Goal: Transaction & Acquisition: Book appointment/travel/reservation

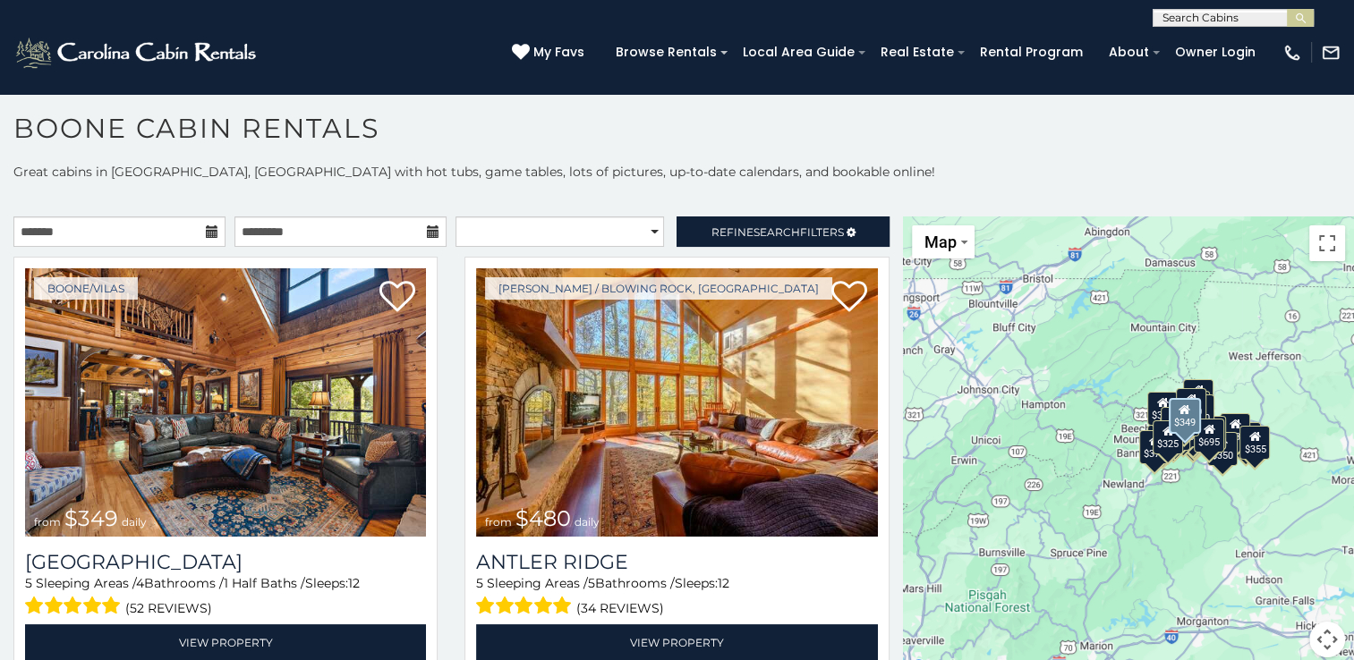
scroll to position [9, 0]
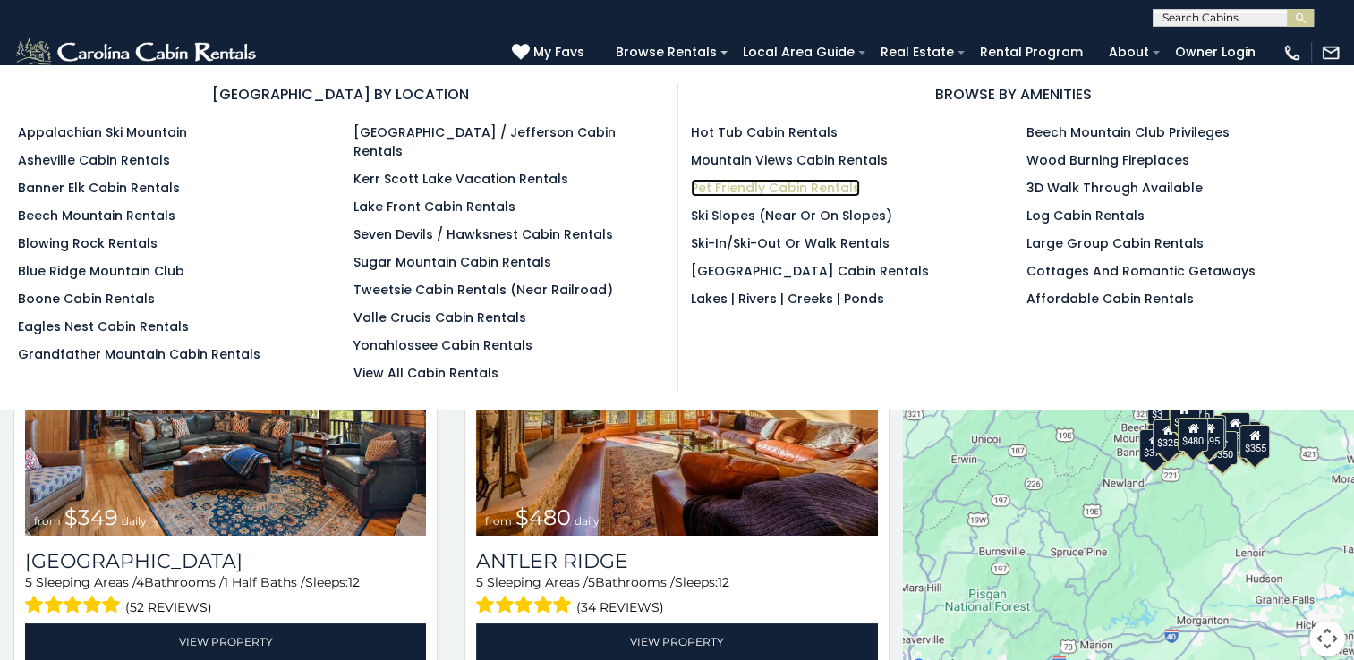
click at [736, 183] on link "Pet Friendly Cabin Rentals" at bounding box center [775, 188] width 169 height 18
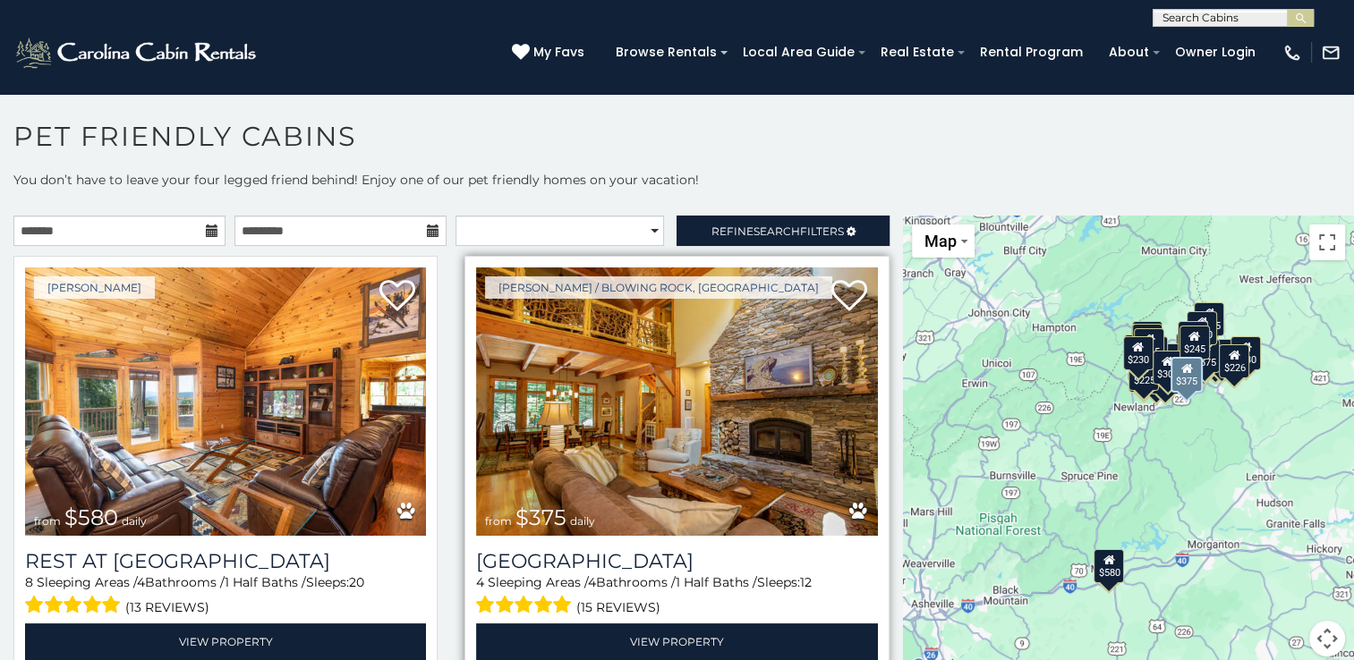
click at [644, 398] on img at bounding box center [676, 402] width 401 height 268
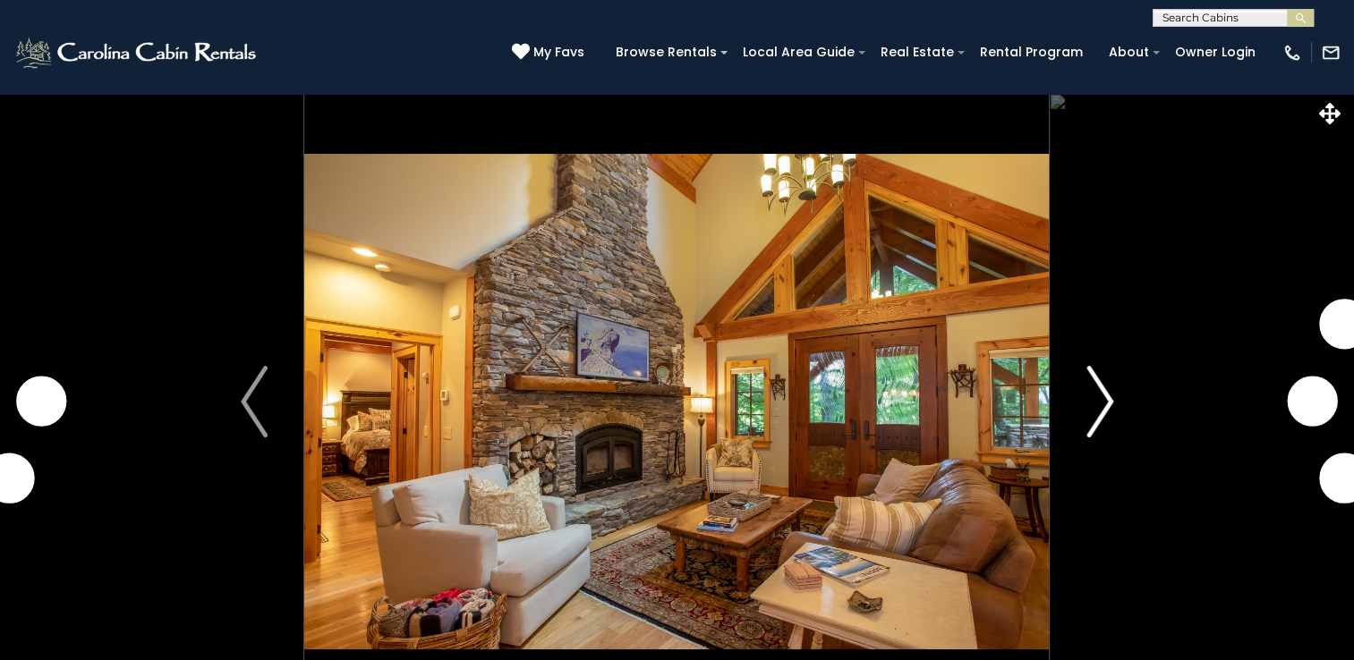
click at [1103, 400] on img "Next" at bounding box center [1099, 402] width 27 height 72
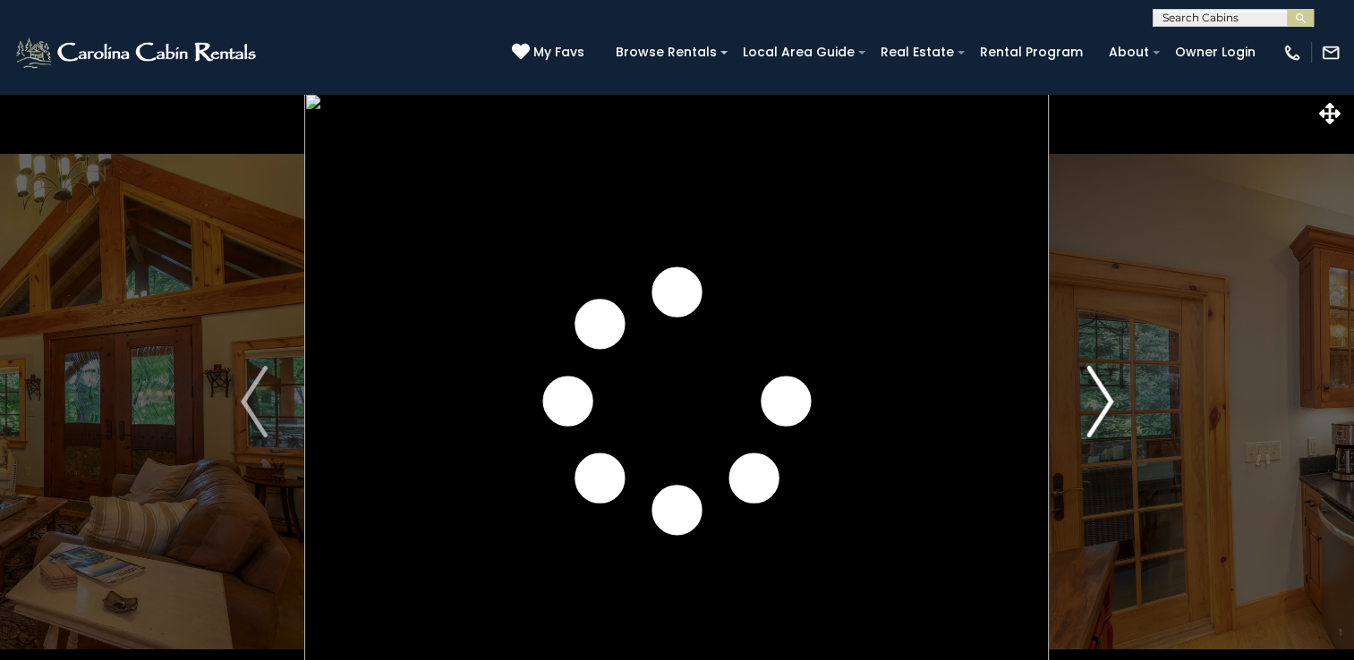
click at [1103, 400] on img "Next" at bounding box center [1099, 402] width 27 height 72
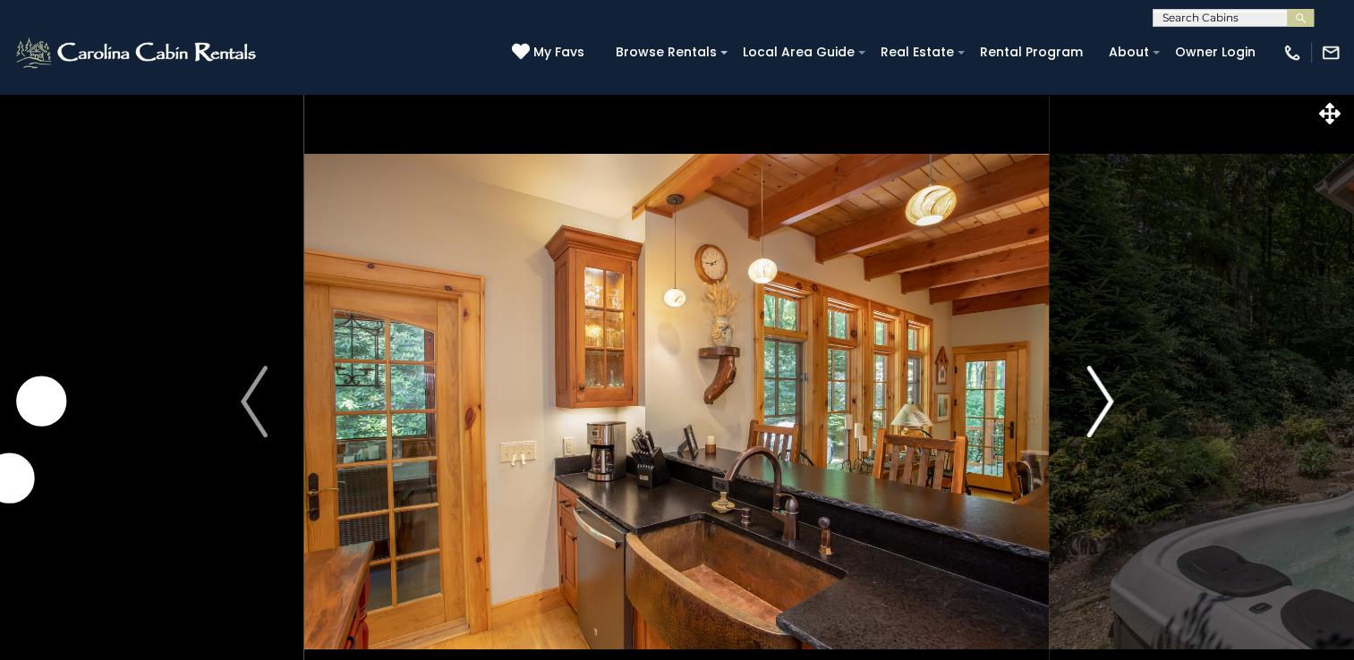
click at [1103, 400] on img "Next" at bounding box center [1099, 402] width 27 height 72
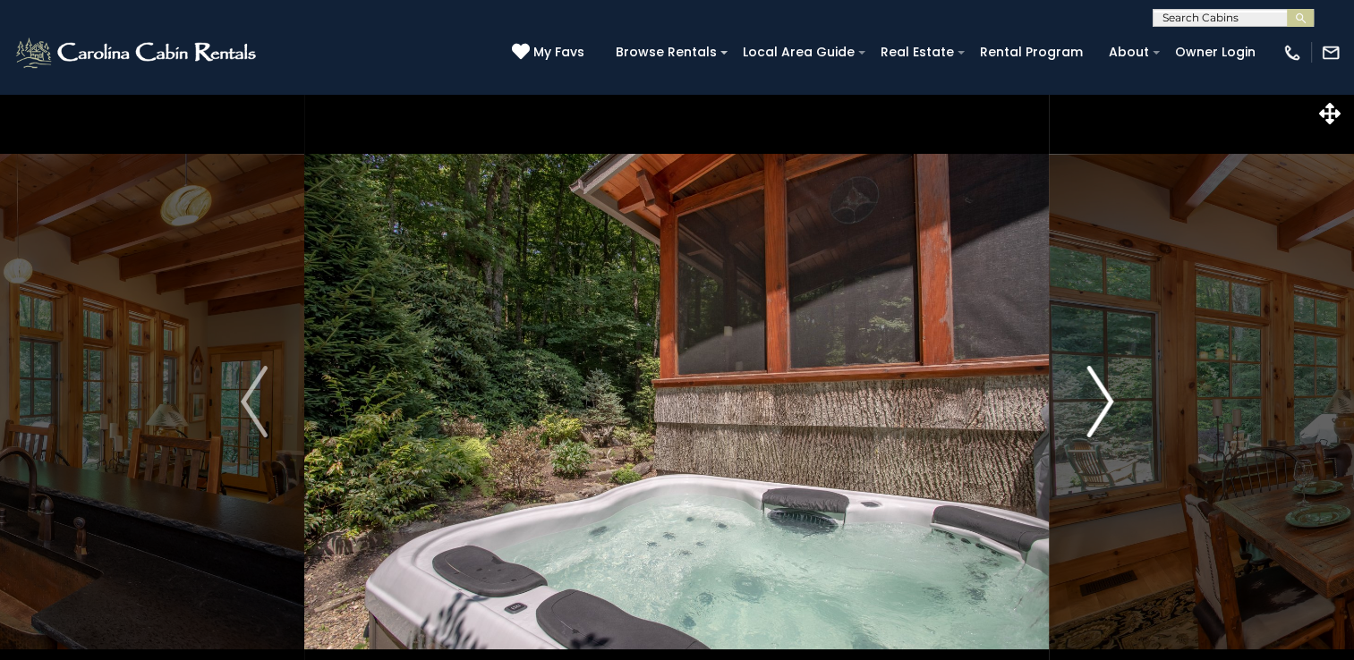
click at [1103, 400] on img "Next" at bounding box center [1099, 402] width 27 height 72
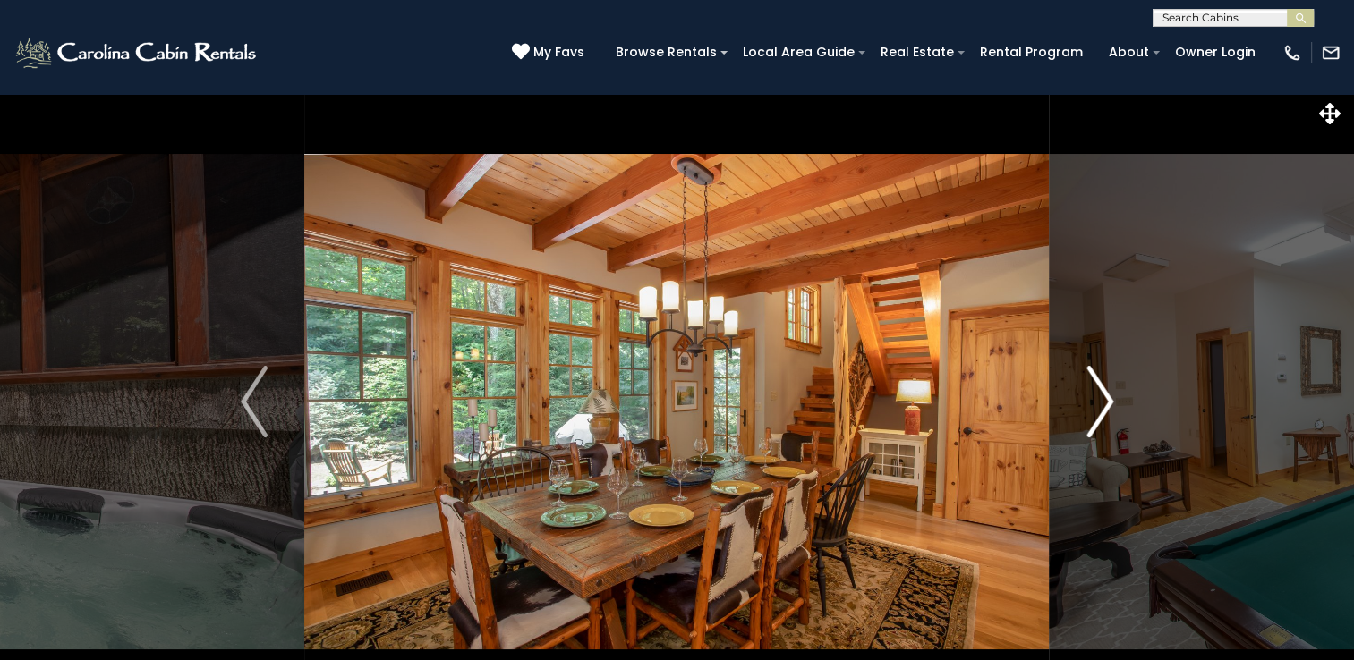
click at [1103, 399] on img "Next" at bounding box center [1099, 402] width 27 height 72
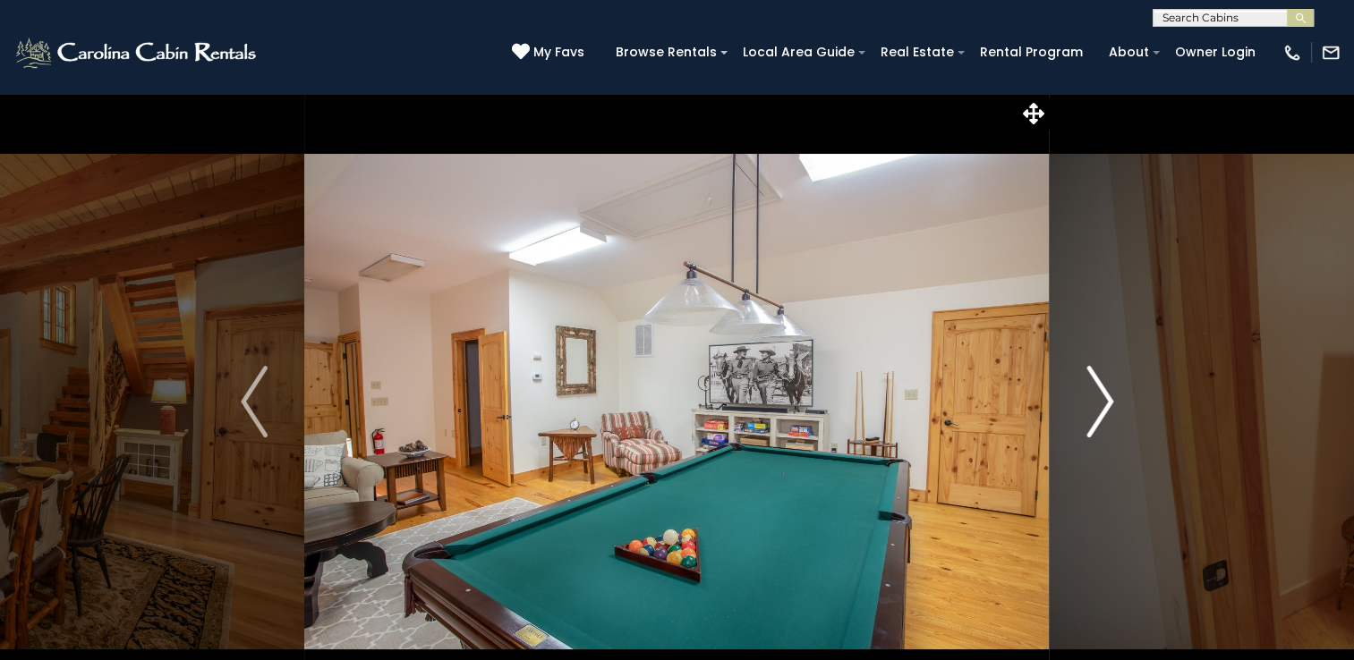
click at [1103, 399] on img "Next" at bounding box center [1099, 402] width 27 height 72
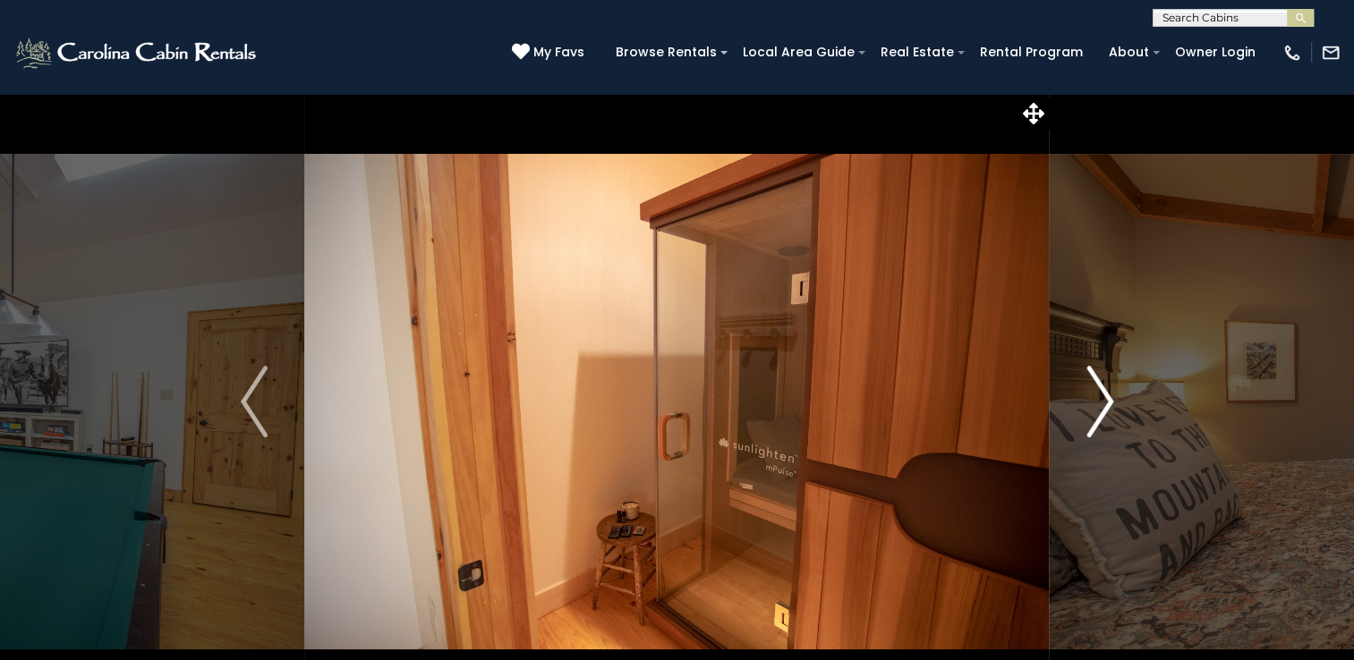
click at [1103, 402] on img "Next" at bounding box center [1099, 402] width 27 height 72
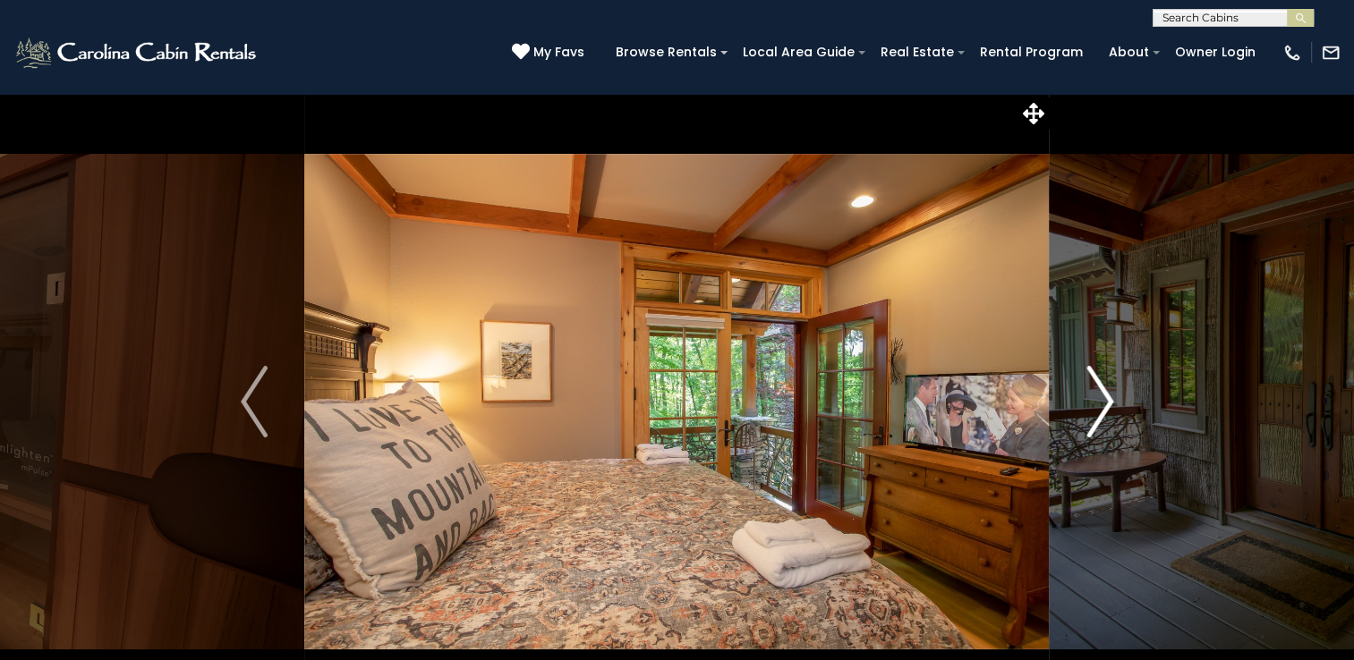
click at [1103, 396] on img "Next" at bounding box center [1099, 402] width 27 height 72
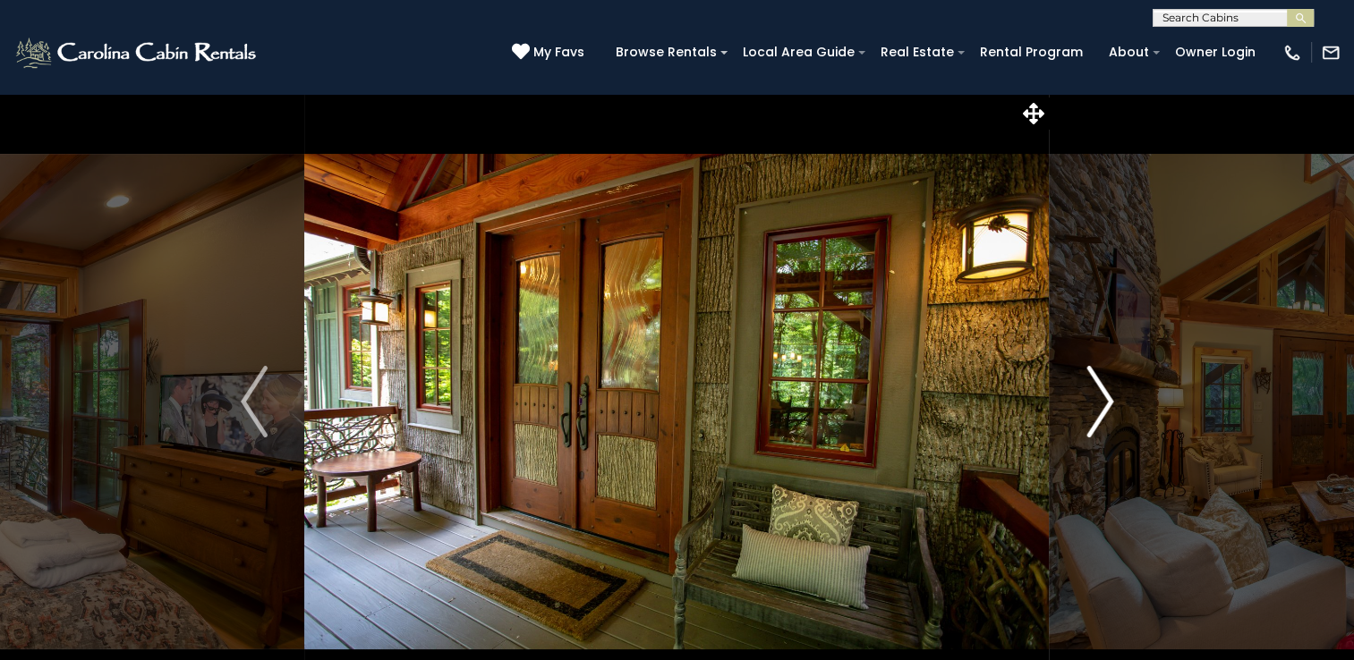
click at [1103, 399] on img "Next" at bounding box center [1099, 402] width 27 height 72
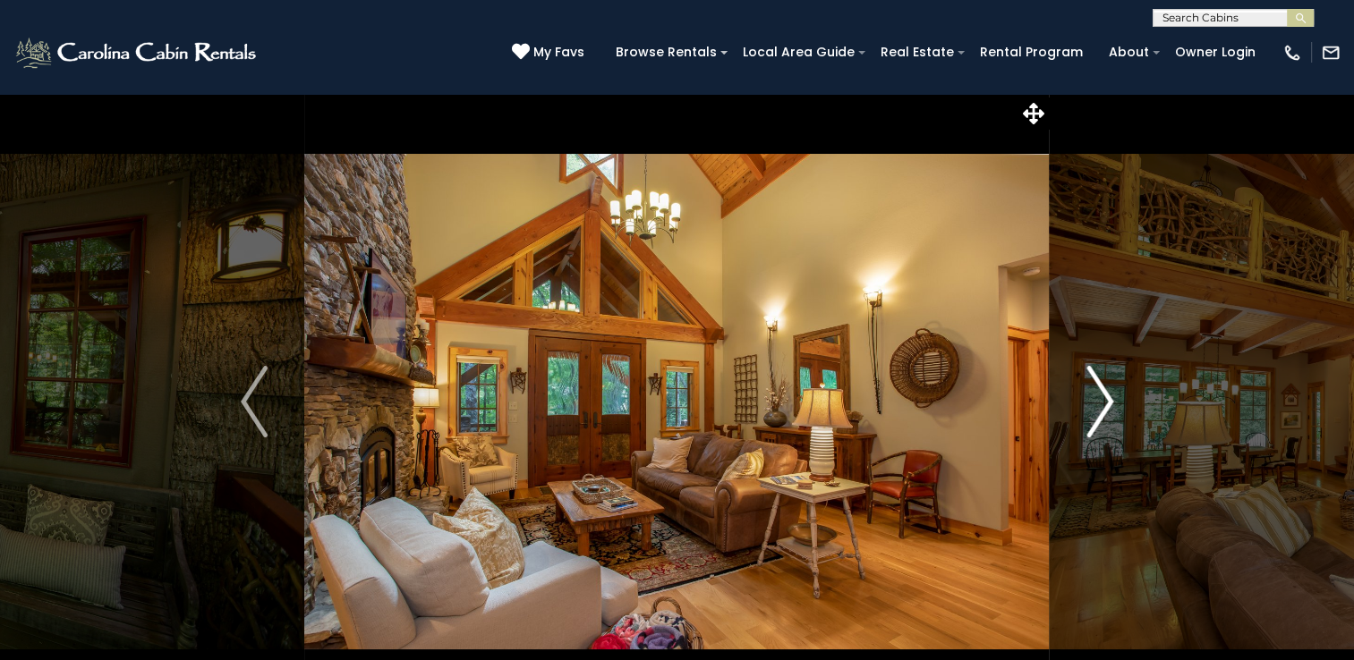
click at [1103, 399] on img "Next" at bounding box center [1099, 402] width 27 height 72
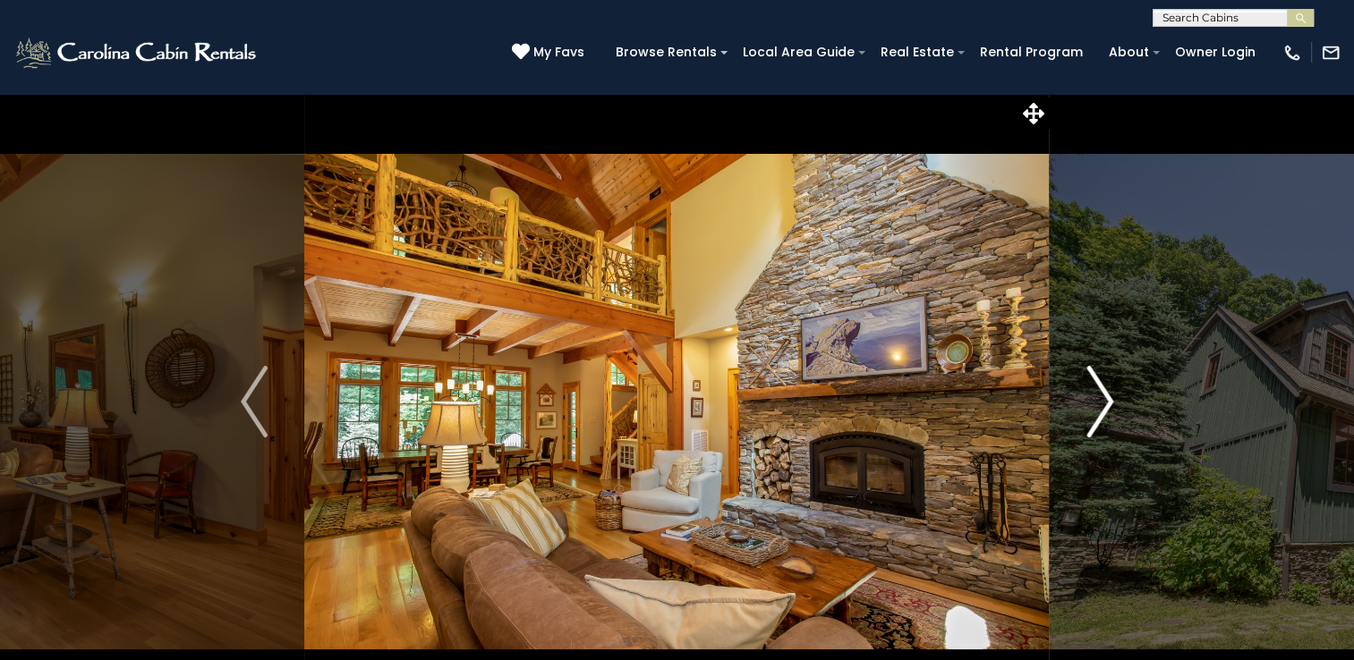
click at [1103, 399] on img "Next" at bounding box center [1099, 402] width 27 height 72
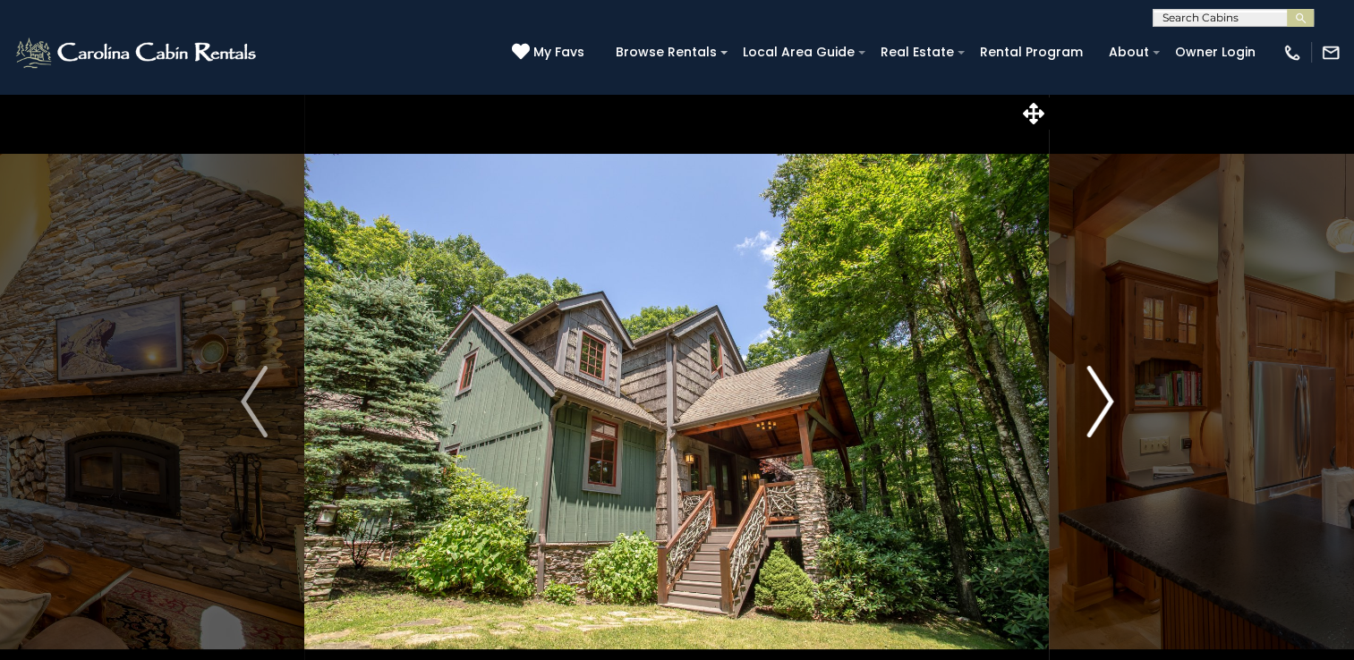
click at [1103, 399] on img "Next" at bounding box center [1099, 402] width 27 height 72
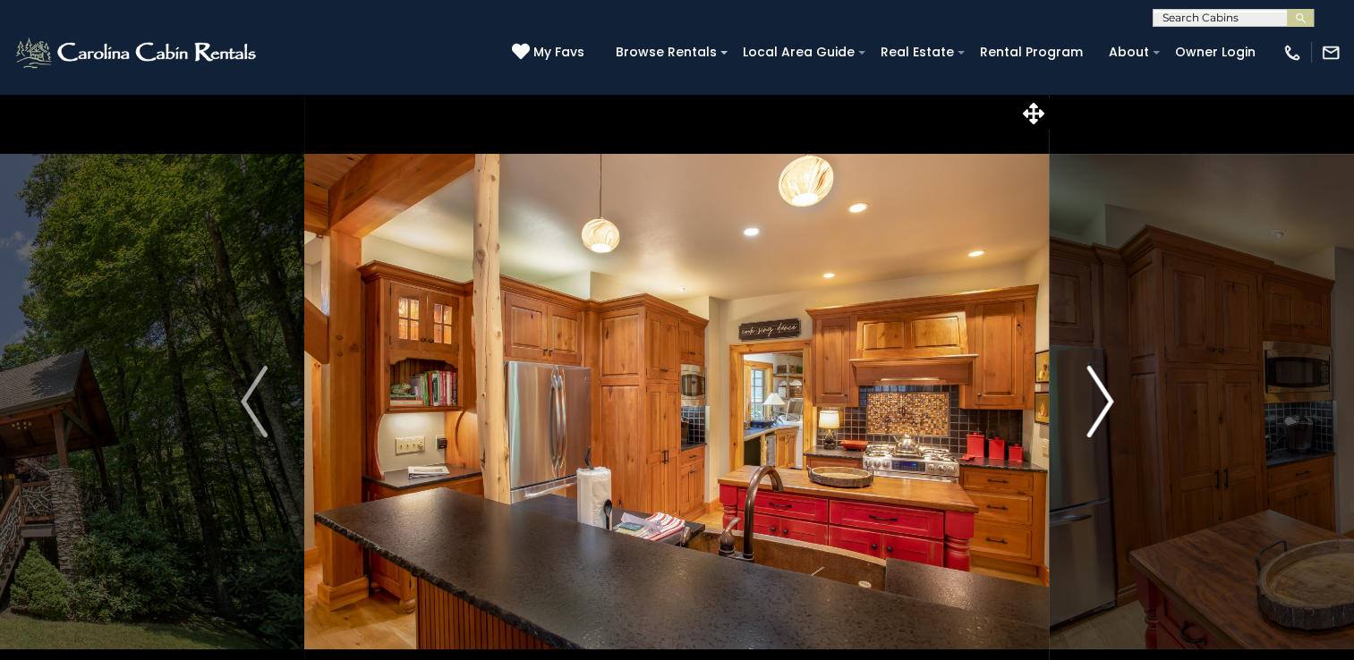
click at [1103, 397] on img "Next" at bounding box center [1099, 402] width 27 height 72
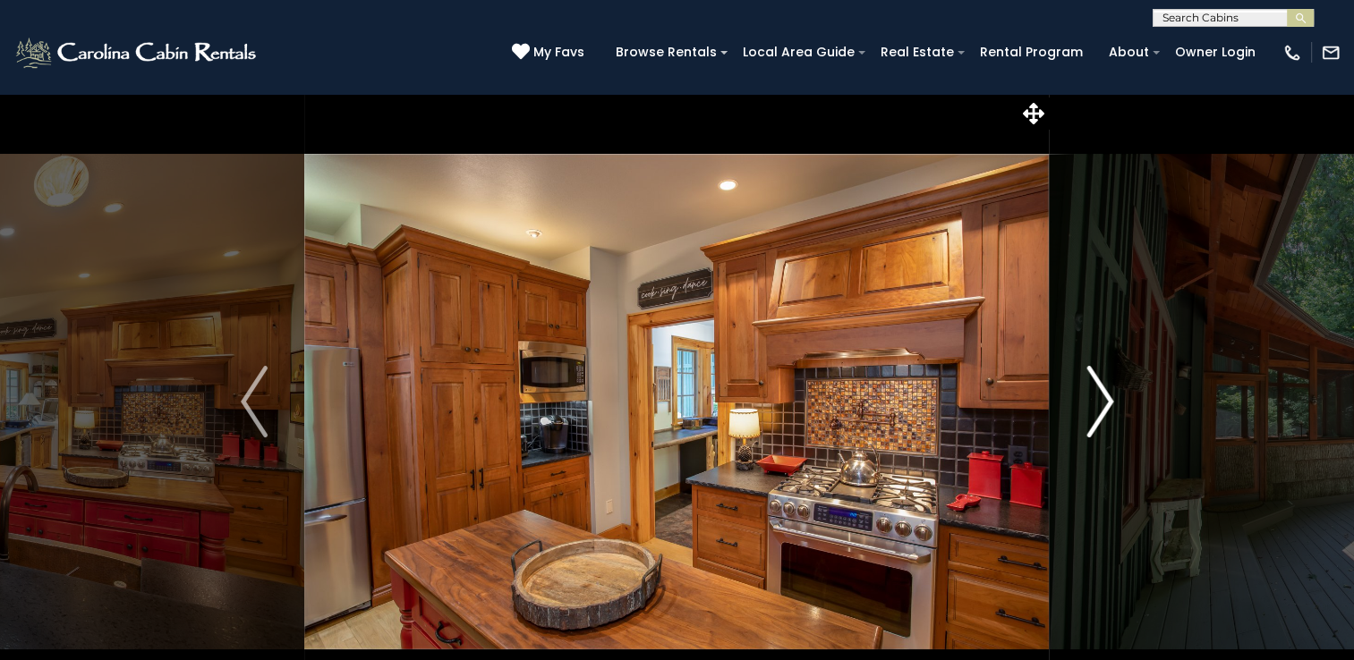
click at [1103, 397] on img "Next" at bounding box center [1099, 402] width 27 height 72
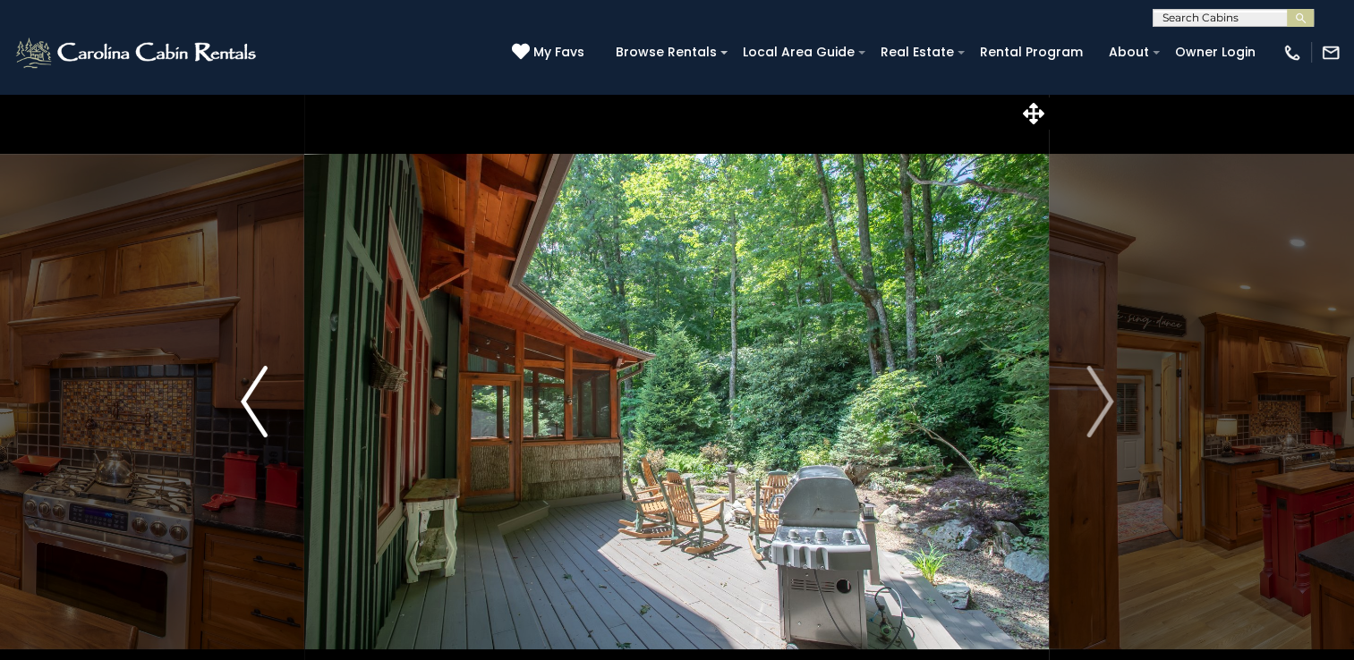
click at [251, 412] on img "Previous" at bounding box center [254, 402] width 27 height 72
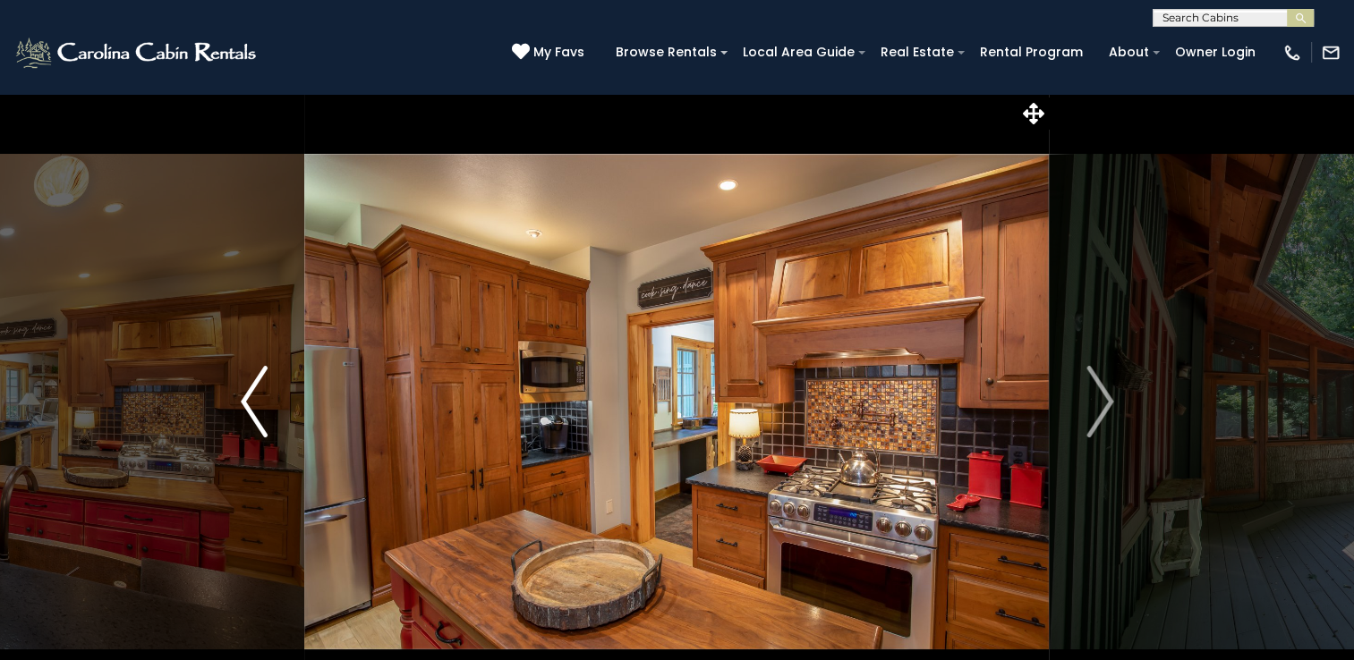
click at [251, 412] on img "Previous" at bounding box center [254, 402] width 27 height 72
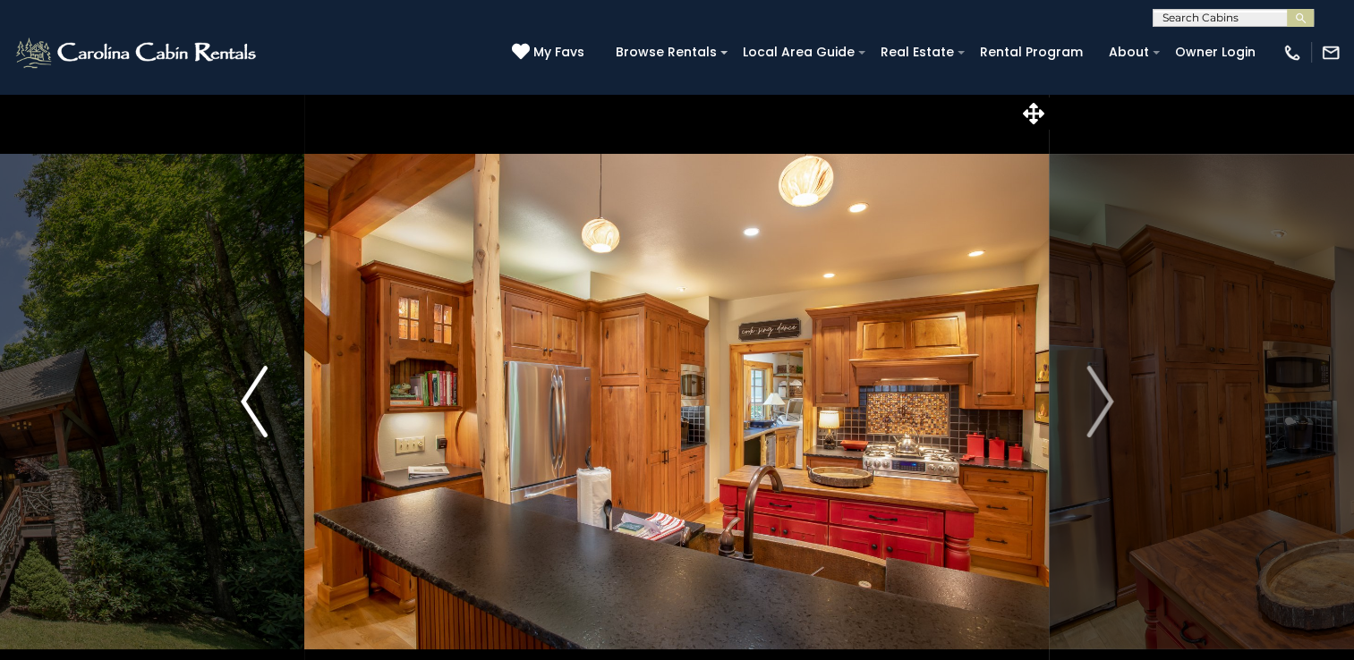
click at [251, 412] on img "Previous" at bounding box center [254, 402] width 27 height 72
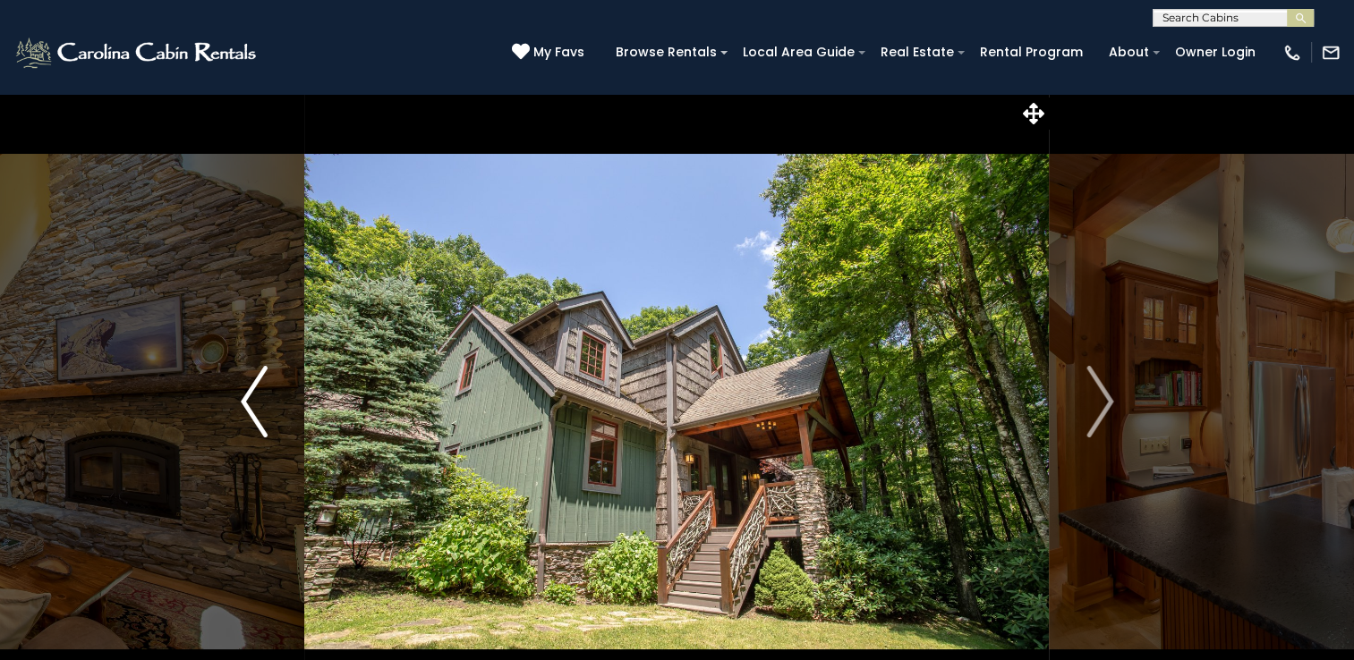
click at [251, 412] on img "Previous" at bounding box center [254, 402] width 27 height 72
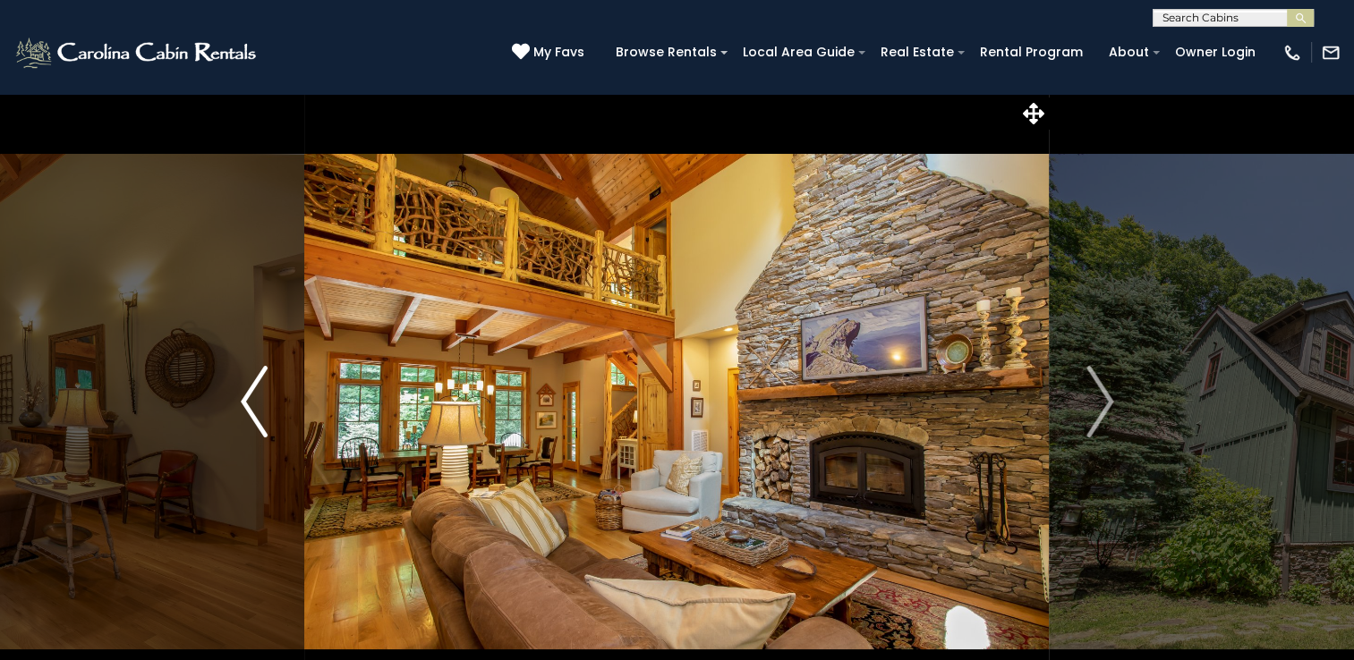
click at [251, 412] on img "Previous" at bounding box center [254, 402] width 27 height 72
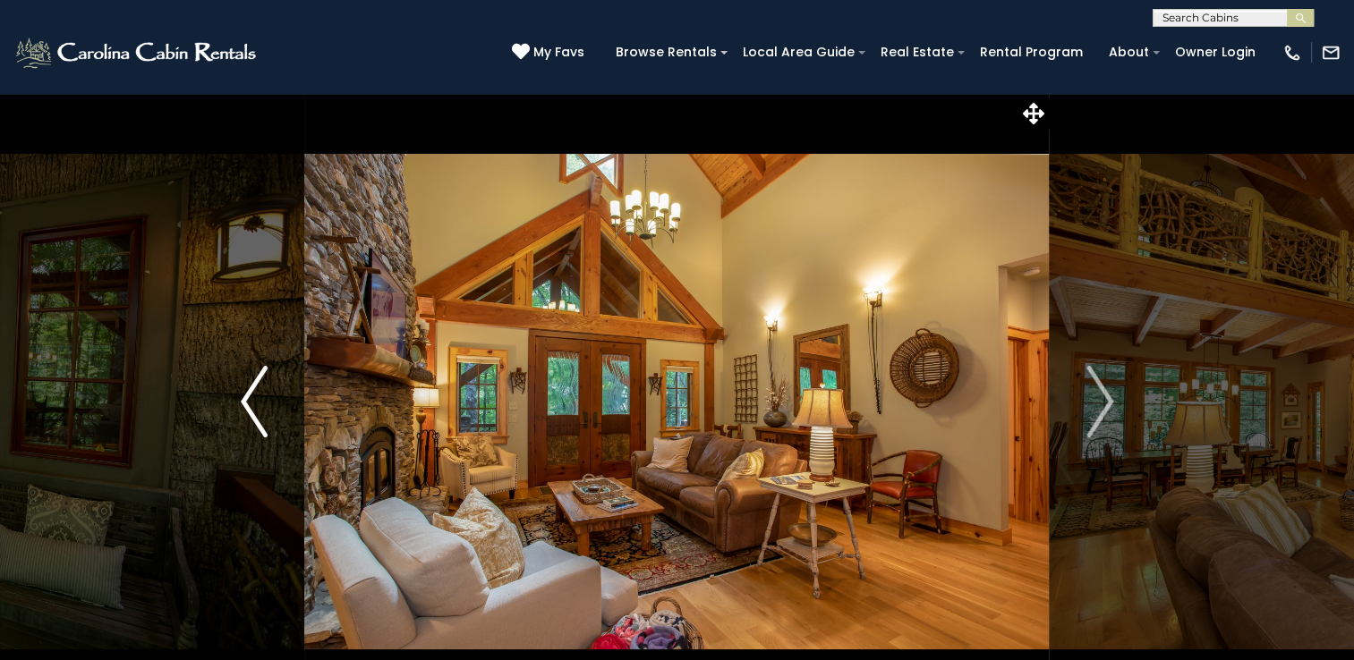
click at [251, 412] on img "Previous" at bounding box center [254, 402] width 27 height 72
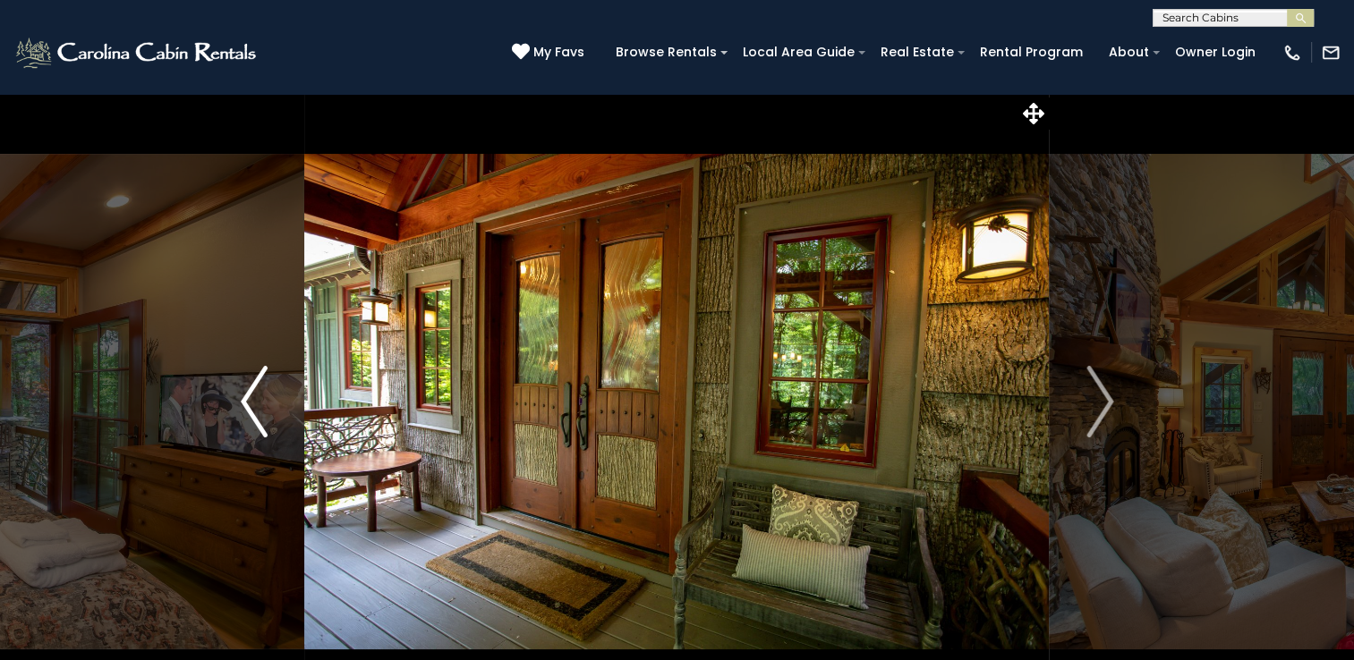
click at [251, 412] on img "Previous" at bounding box center [254, 402] width 27 height 72
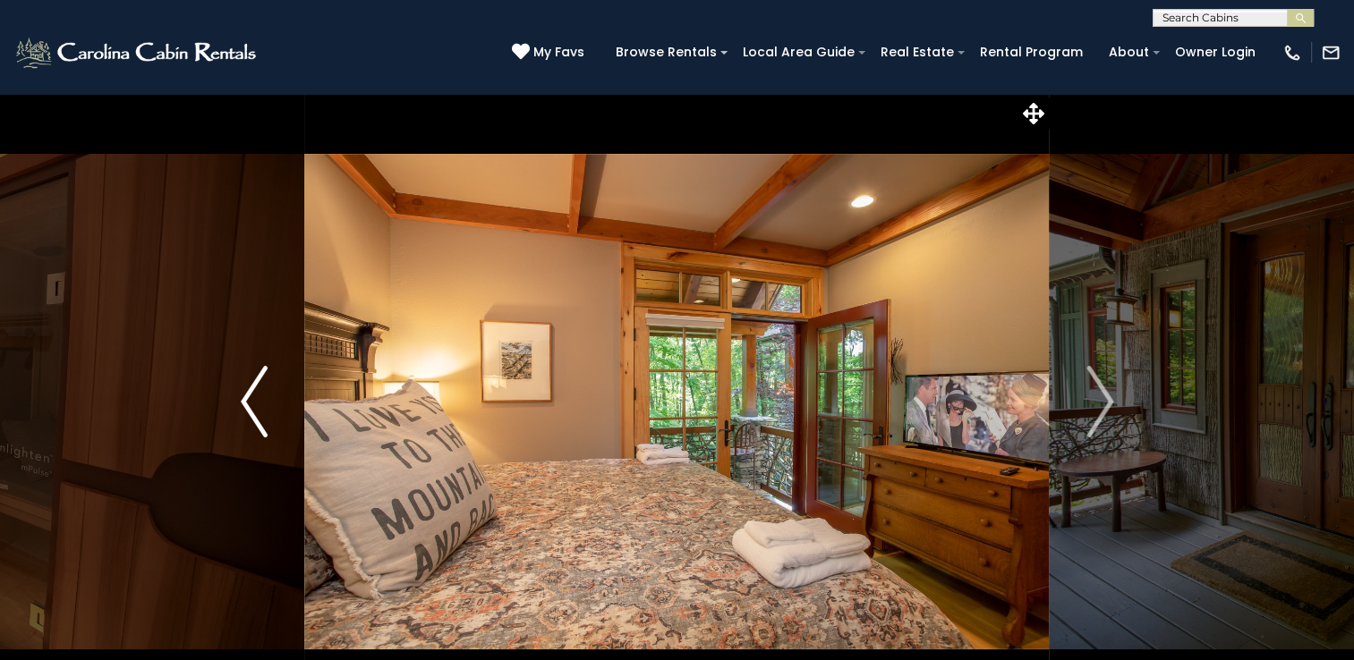
click at [251, 412] on img "Previous" at bounding box center [254, 402] width 27 height 72
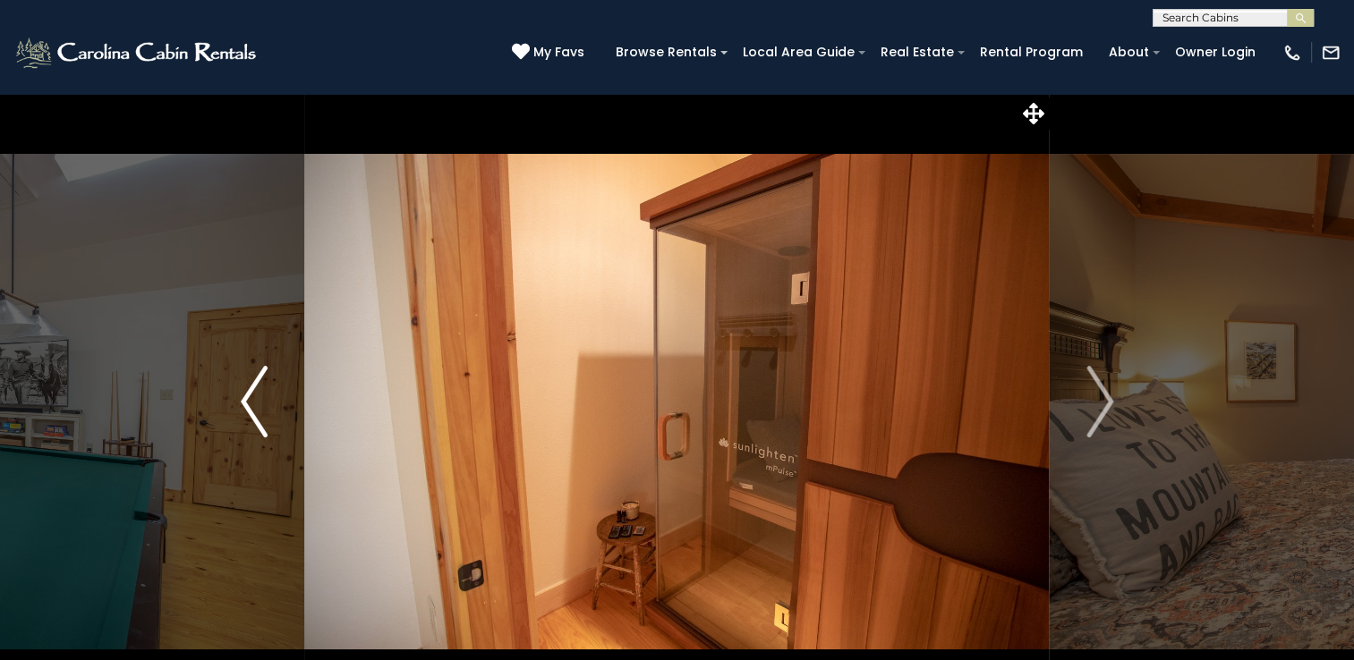
click at [251, 412] on img "Previous" at bounding box center [254, 402] width 27 height 72
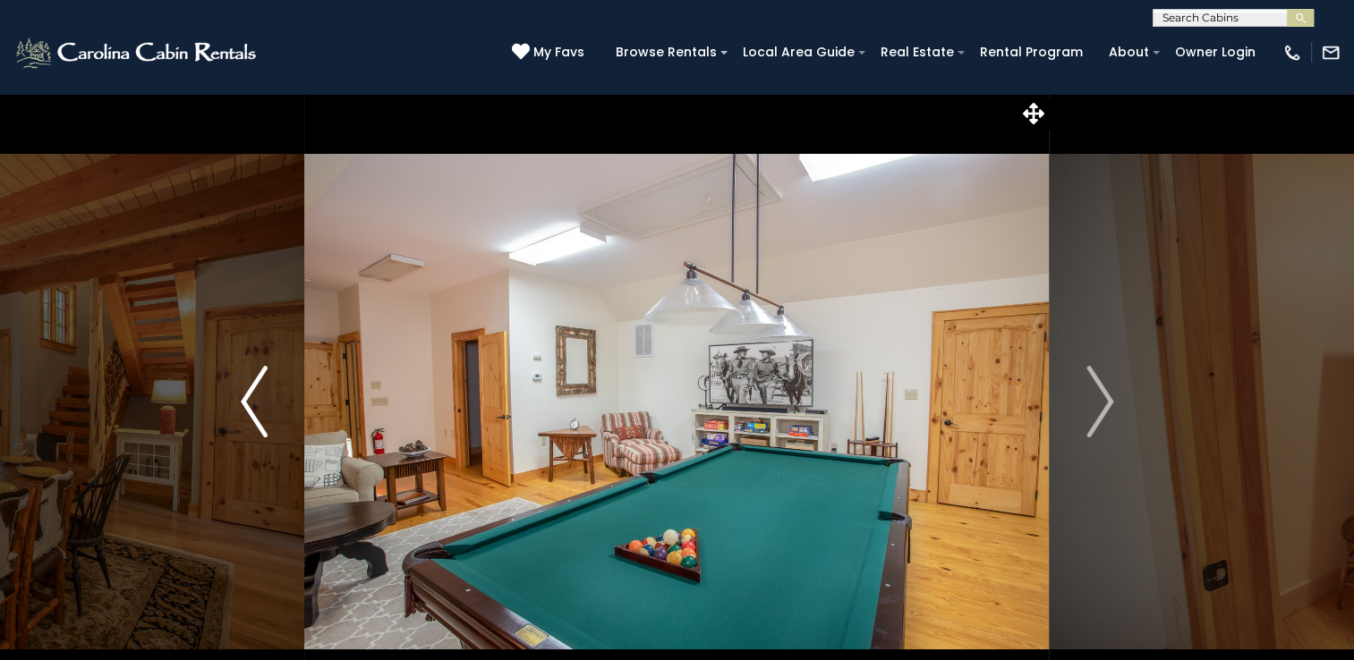
click at [251, 412] on img "Previous" at bounding box center [254, 402] width 27 height 72
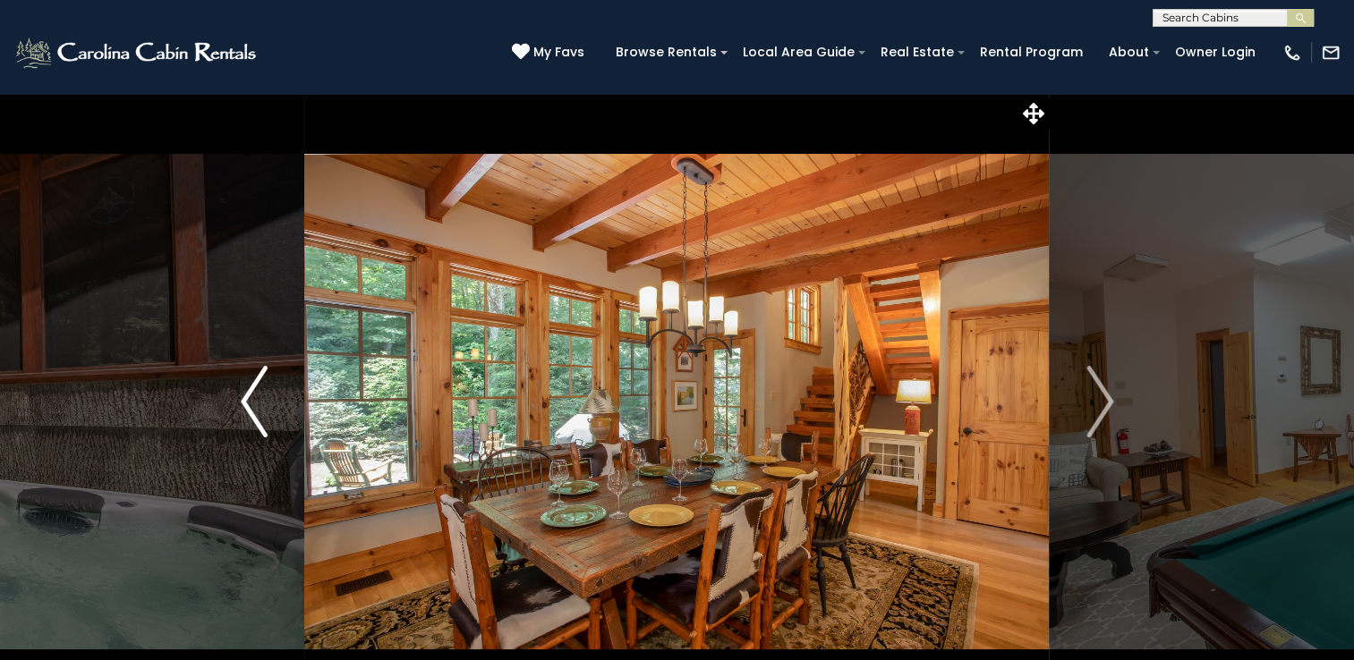
click at [251, 412] on img "Previous" at bounding box center [254, 402] width 27 height 72
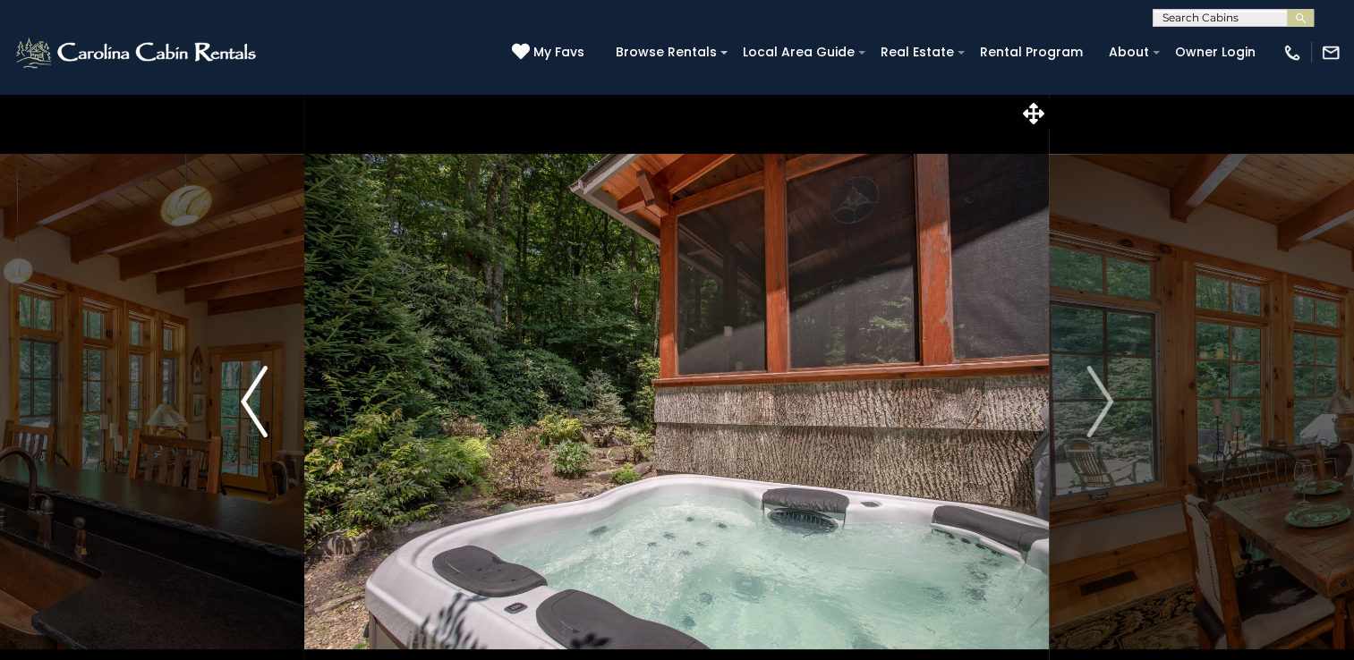
click at [251, 412] on img "Previous" at bounding box center [254, 402] width 27 height 72
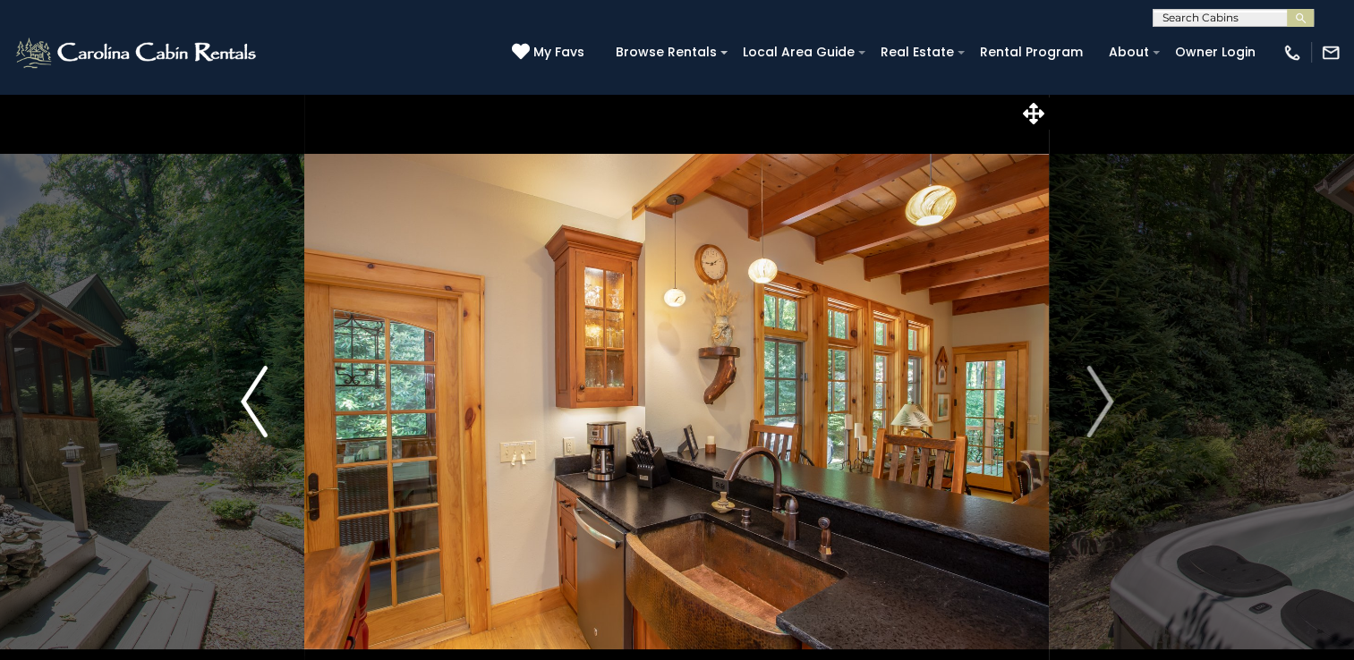
click at [251, 412] on img "Previous" at bounding box center [254, 402] width 27 height 72
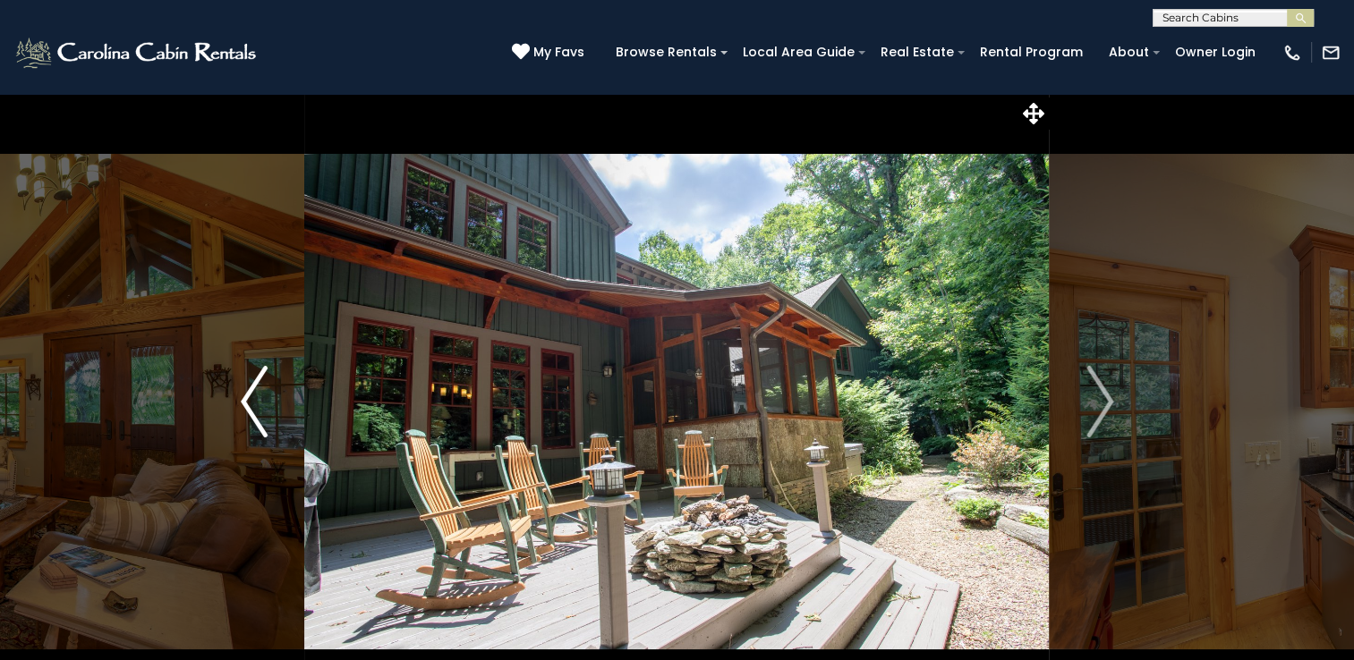
click at [251, 412] on img "Previous" at bounding box center [254, 402] width 27 height 72
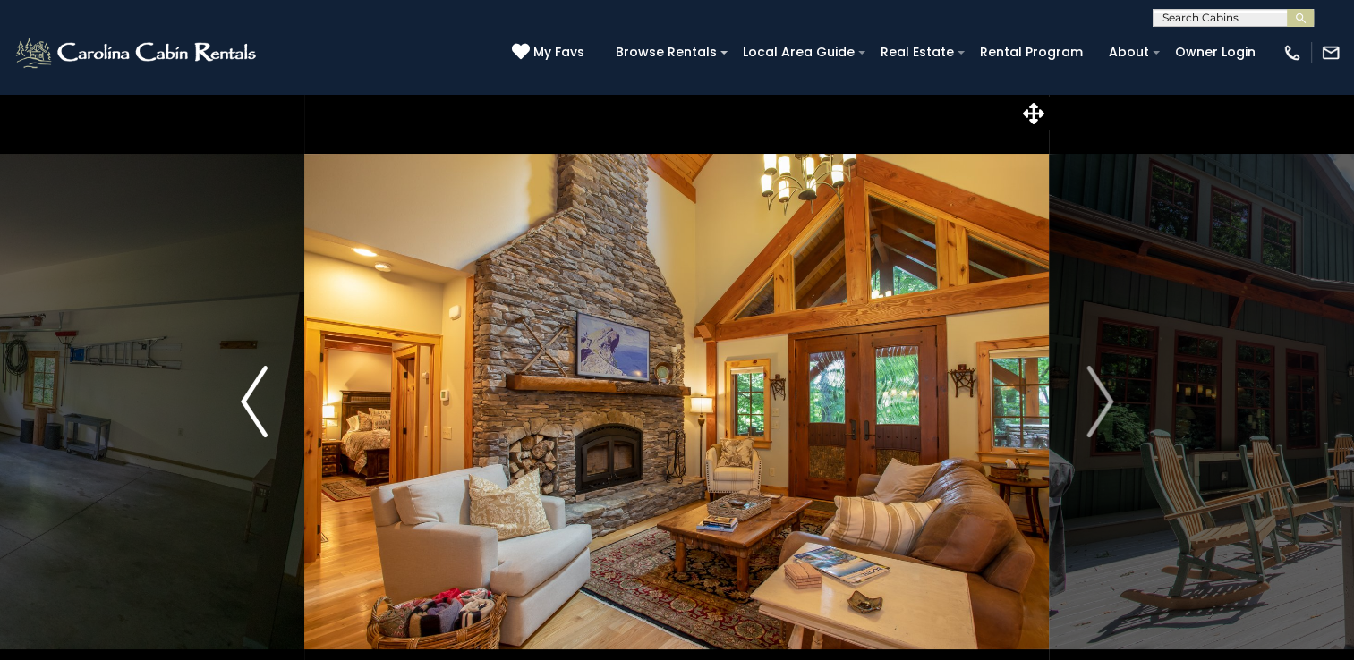
click at [251, 413] on img "Previous" at bounding box center [254, 402] width 27 height 72
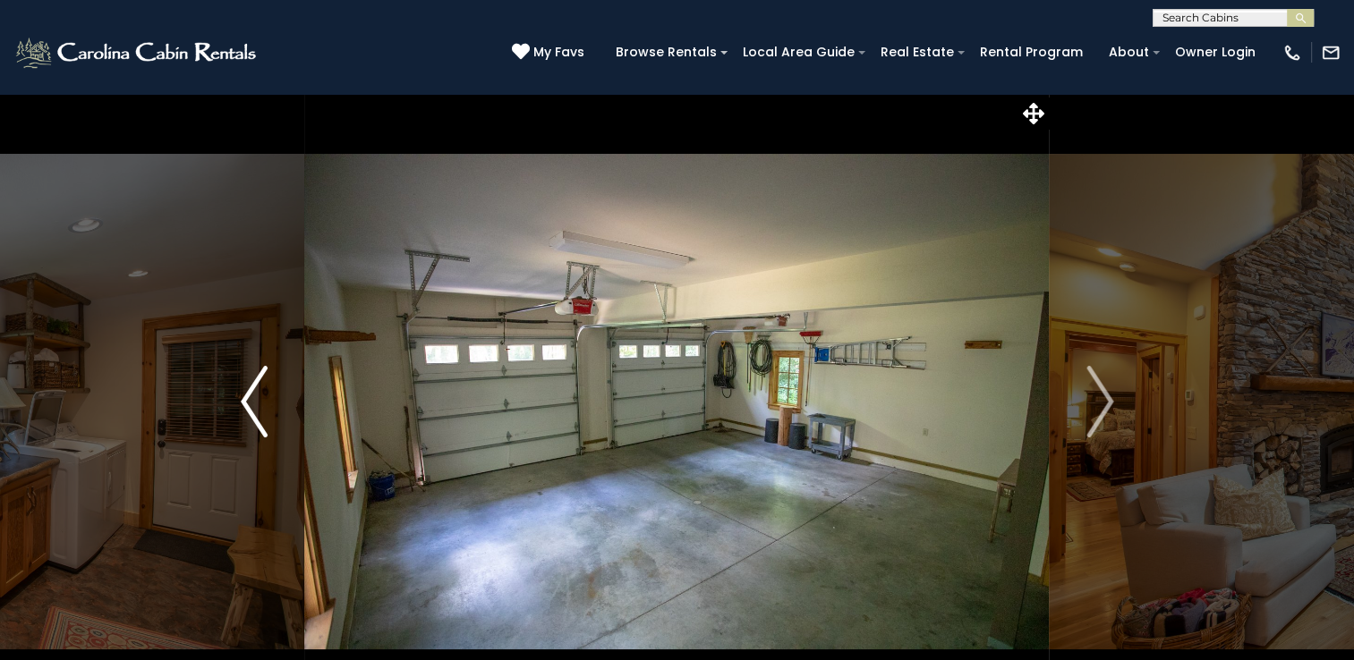
click at [251, 413] on img "Previous" at bounding box center [254, 402] width 27 height 72
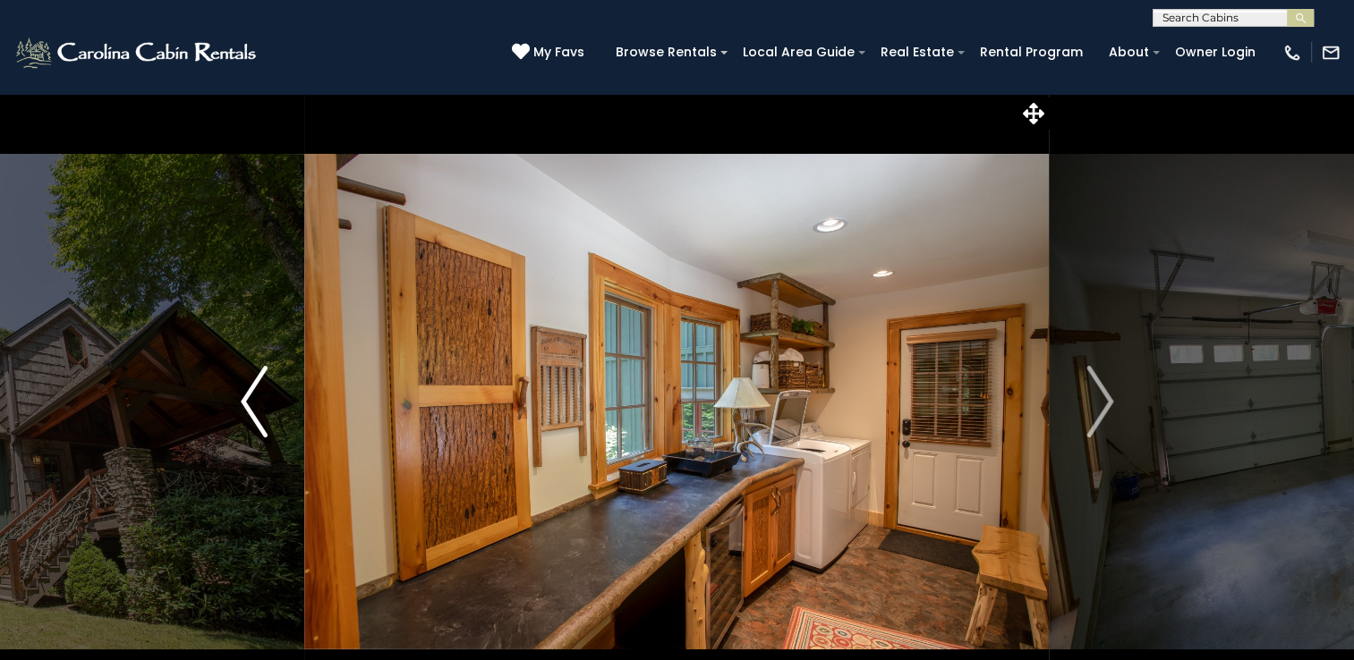
click at [251, 413] on img "Previous" at bounding box center [254, 402] width 27 height 72
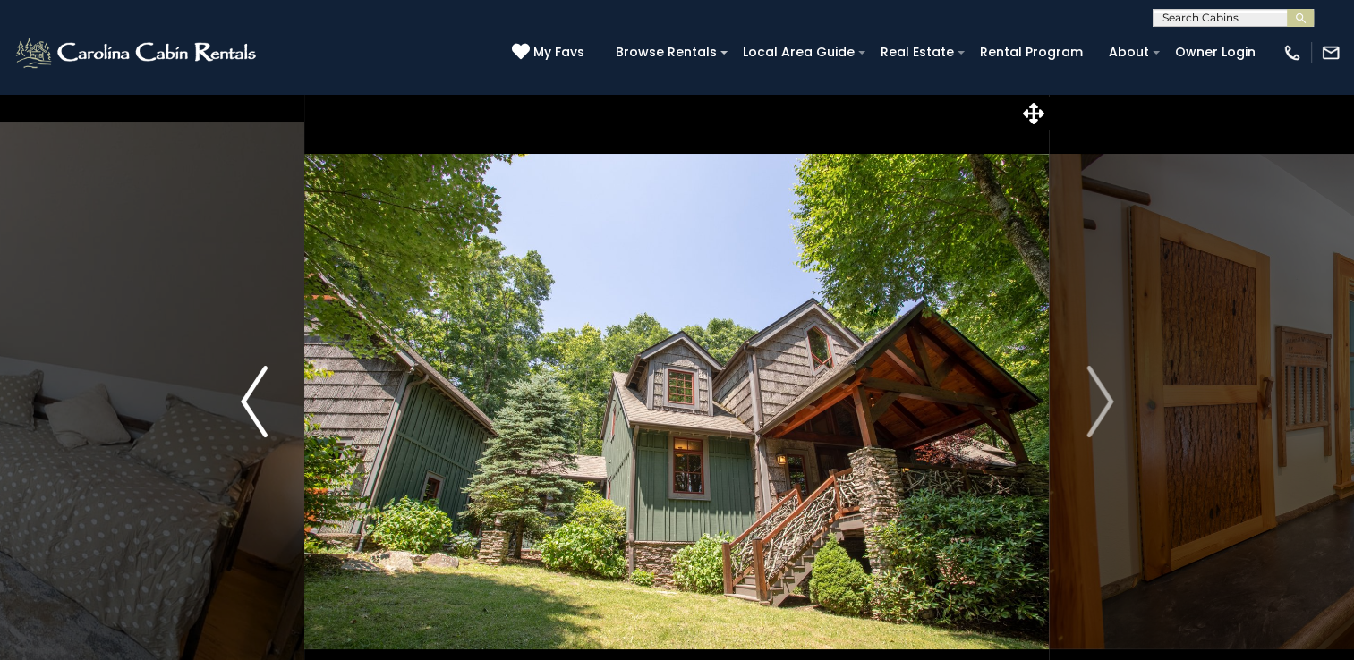
click at [251, 413] on img "Previous" at bounding box center [254, 402] width 27 height 72
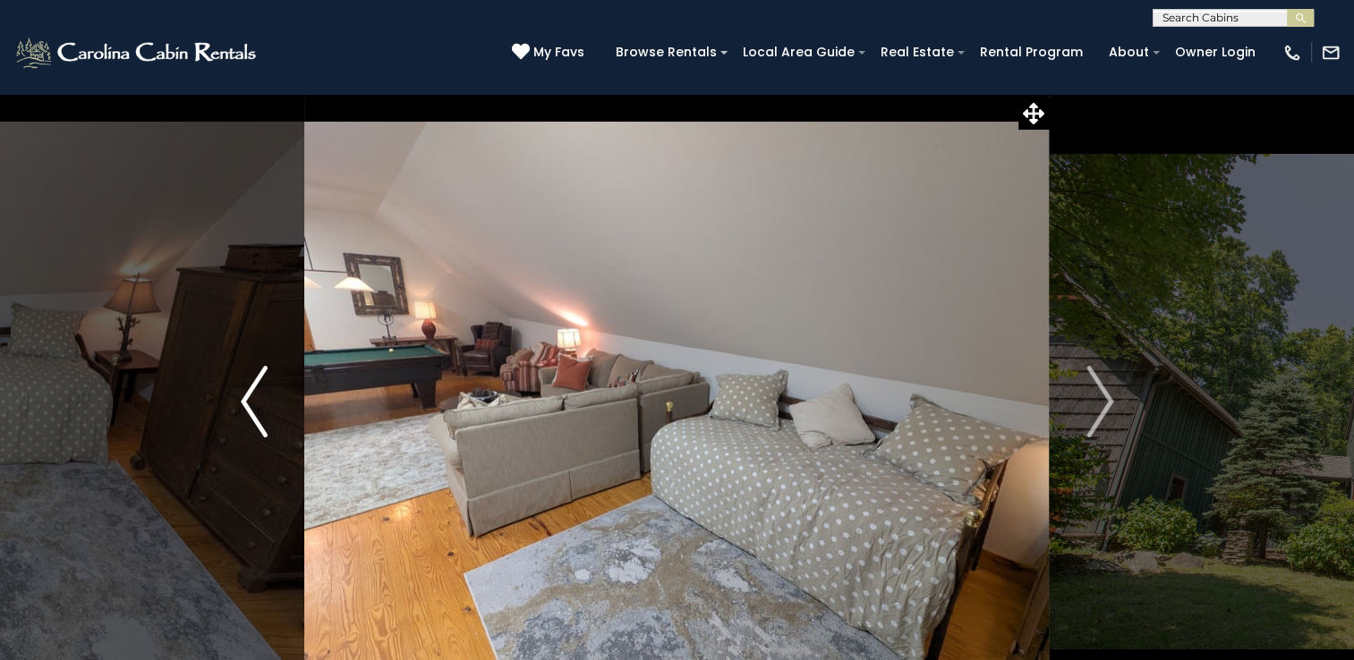
click at [251, 415] on img "Previous" at bounding box center [254, 402] width 27 height 72
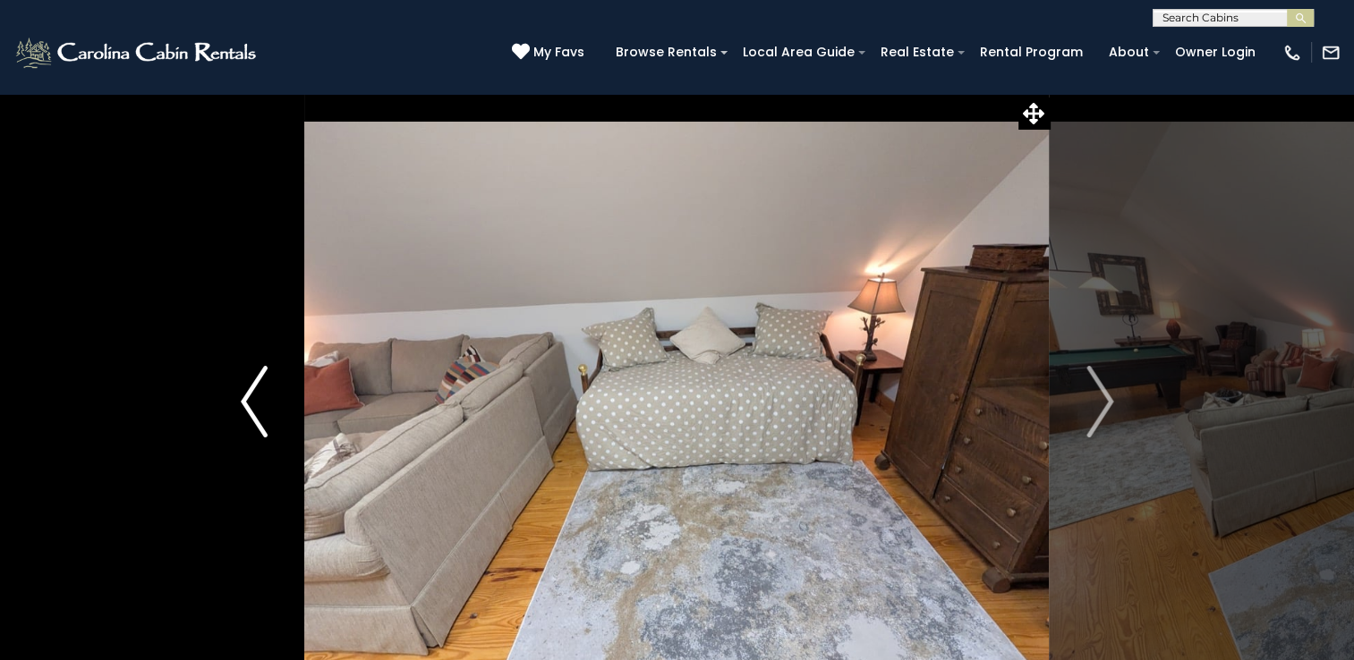
click at [251, 412] on img "Previous" at bounding box center [254, 402] width 27 height 72
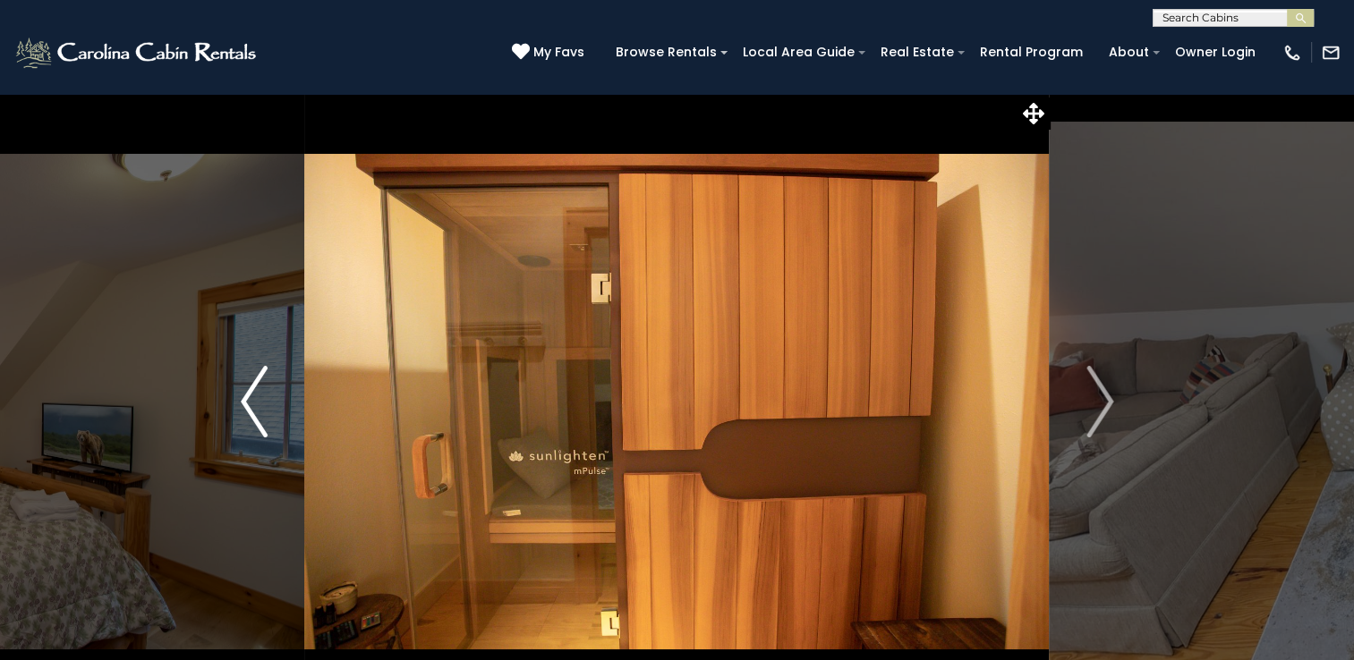
click at [250, 408] on img "Previous" at bounding box center [254, 402] width 27 height 72
